Goal: Find specific page/section: Find specific page/section

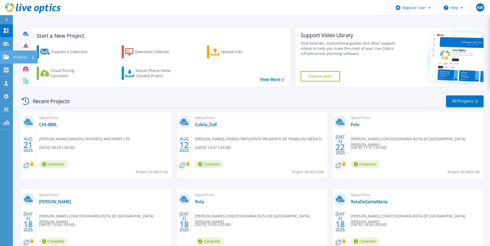
click at [6, 57] on icon at bounding box center [6, 57] width 6 height 4
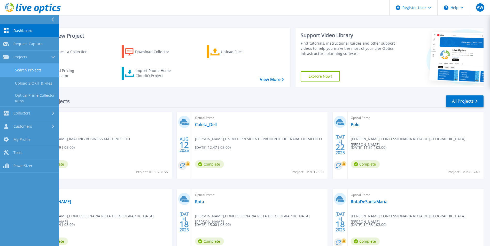
click at [27, 68] on link "Search Projects" at bounding box center [29, 70] width 59 height 13
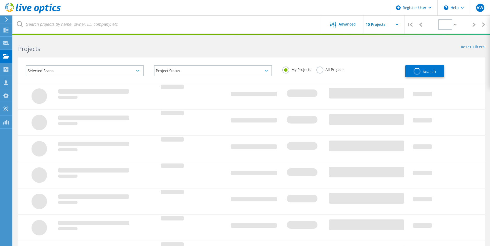
type input "1"
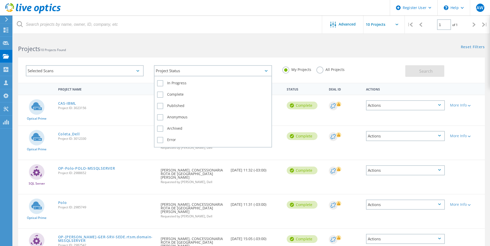
click at [191, 71] on div "Project Status" at bounding box center [213, 70] width 118 height 11
click at [174, 84] on label "In Progress" at bounding box center [213, 83] width 112 height 6
click at [0, 0] on input "In Progress" at bounding box center [0, 0] width 0 height 0
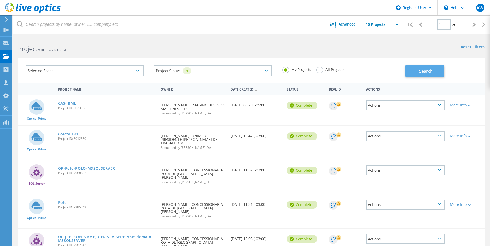
click at [419, 72] on span "Search" at bounding box center [425, 71] width 13 height 6
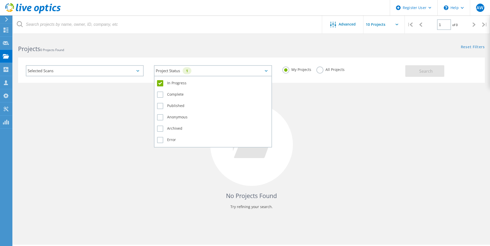
click at [216, 72] on div "Project Status 1" at bounding box center [213, 70] width 118 height 11
click at [160, 93] on label "Complete" at bounding box center [213, 95] width 112 height 6
click at [0, 0] on input "Complete" at bounding box center [0, 0] width 0 height 0
click at [160, 106] on label "Published" at bounding box center [213, 106] width 112 height 6
click at [0, 0] on input "Published" at bounding box center [0, 0] width 0 height 0
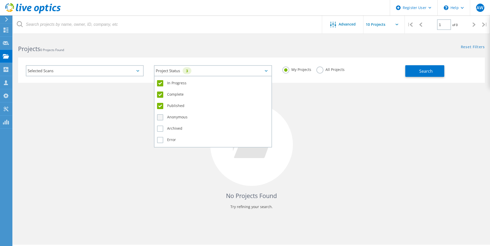
drag, startPoint x: 160, startPoint y: 116, endPoint x: 161, endPoint y: 119, distance: 3.1
click at [160, 116] on label "Anonymous" at bounding box center [213, 117] width 112 height 6
click at [0, 0] on input "Anonymous" at bounding box center [0, 0] width 0 height 0
click at [160, 130] on label "Archived" at bounding box center [213, 129] width 112 height 6
click at [0, 0] on input "Archived" at bounding box center [0, 0] width 0 height 0
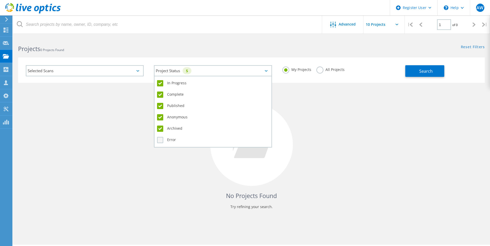
click at [159, 140] on label "Error" at bounding box center [213, 140] width 112 height 6
click at [0, 0] on input "Error" at bounding box center [0, 0] width 0 height 0
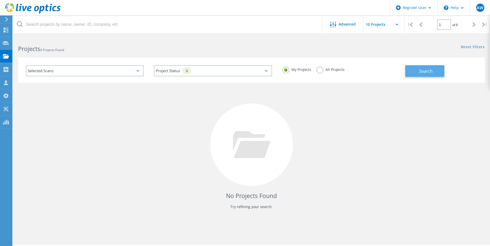
click at [427, 71] on span "Search" at bounding box center [425, 71] width 13 height 6
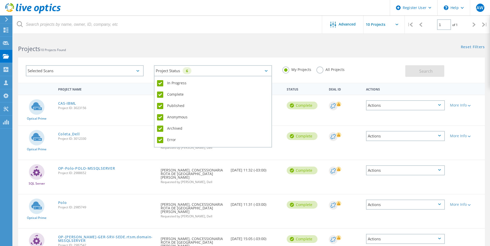
click at [245, 69] on div "Project Status 6" at bounding box center [213, 70] width 118 height 11
click at [200, 71] on div "Project Status 6" at bounding box center [213, 70] width 118 height 11
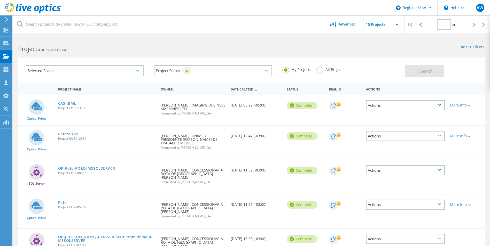
click at [60, 70] on div "Selected Scans" at bounding box center [85, 70] width 118 height 11
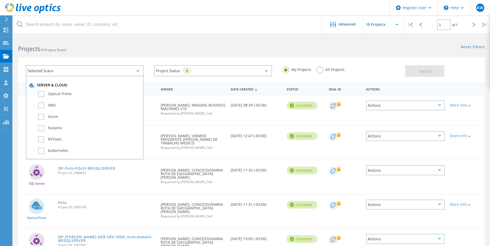
drag, startPoint x: 175, startPoint y: 53, endPoint x: 191, endPoint y: 58, distance: 17.1
click at [175, 53] on div "Selected Scans Server & Cloud Optical Prime AWS Azure Nutanix RVTools Kubernete…" at bounding box center [251, 67] width 477 height 32
